Goal: Task Accomplishment & Management: Complete application form

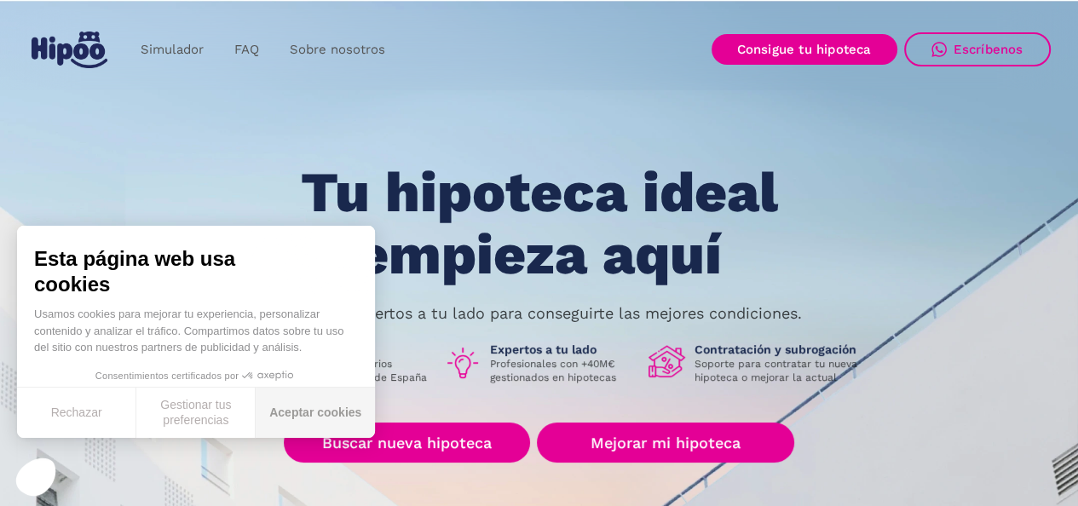
click at [315, 414] on button "Aceptar cookies" at bounding box center [315, 413] width 119 height 50
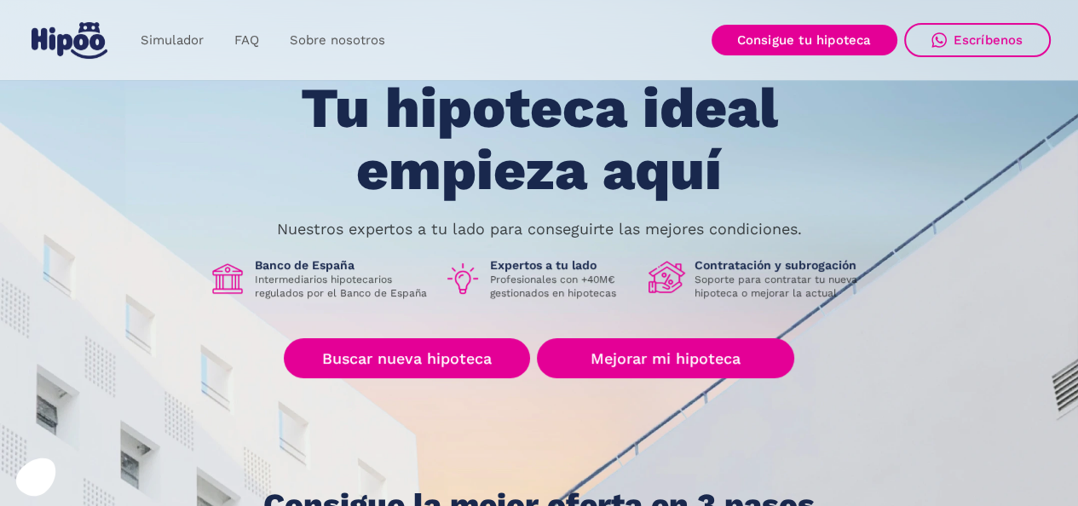
scroll to position [85, 0]
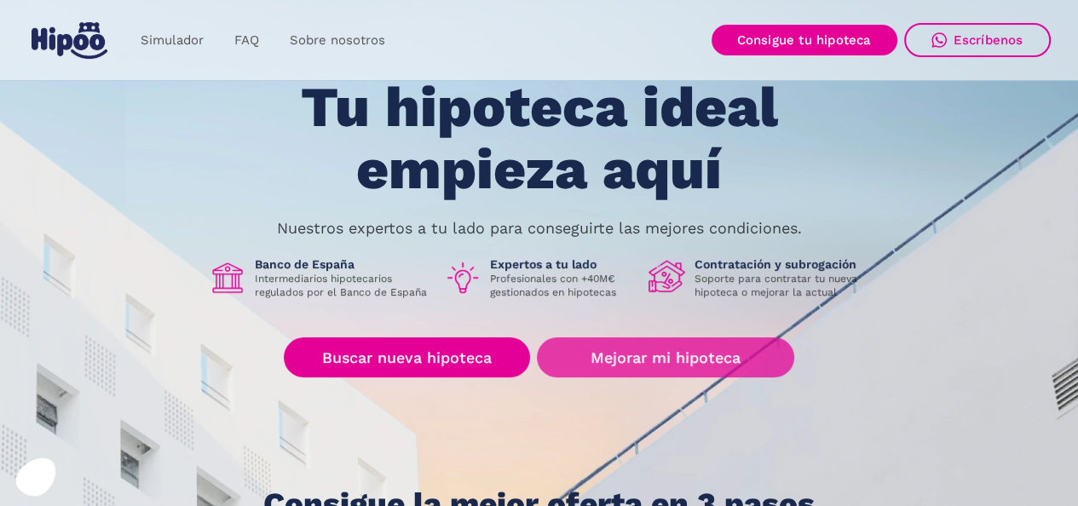
click at [647, 352] on link "Mejorar mi hipoteca" at bounding box center [665, 357] width 256 height 40
